Goal: Find specific page/section: Find specific page/section

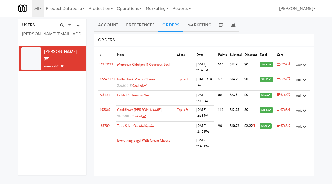
click at [58, 30] on input "[PERSON_NAME][EMAIL_ADDRESS][PERSON_NAME][MEDICAL_DATA][DOMAIN_NAME]" at bounding box center [52, 35] width 60 height 10
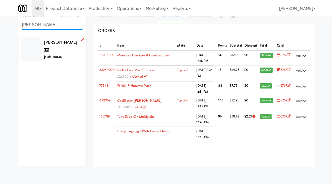
type input "[PERSON_NAME]"
click at [76, 50] on div "[PERSON_NAME] G jessiele8836" at bounding box center [63, 50] width 38 height 22
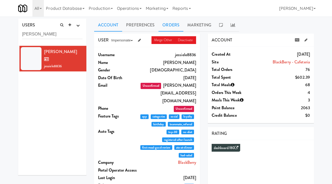
click at [175, 27] on link "Orders" at bounding box center [170, 25] width 25 height 13
